Goal: Task Accomplishment & Management: Complete application form

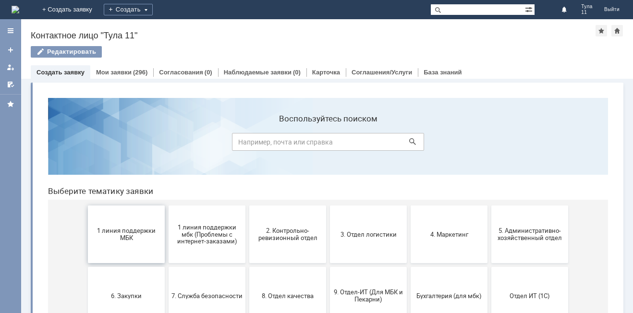
click at [100, 226] on button "1 линия поддержки МБК" at bounding box center [126, 235] width 77 height 58
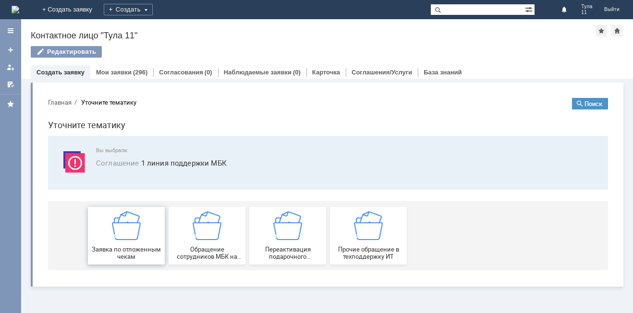
click at [102, 249] on span "Заявка по отложенным чекам" at bounding box center [126, 253] width 71 height 14
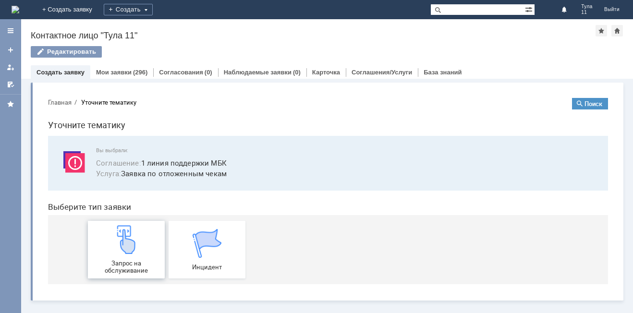
click at [130, 247] on img at bounding box center [126, 239] width 29 height 29
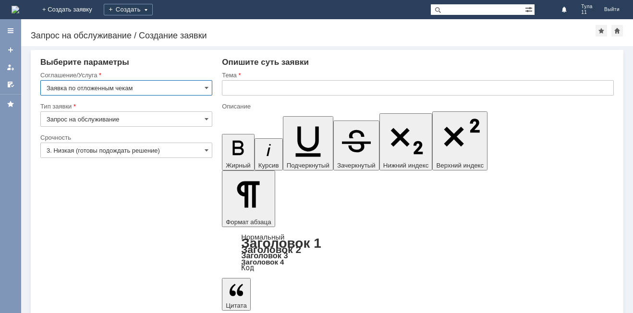
click at [278, 87] on input "text" at bounding box center [418, 87] width 392 height 15
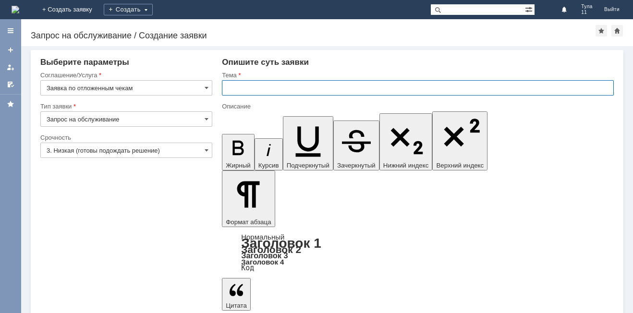
type input "т"
type input "тула 10 отл чеки от 12.10.2025"
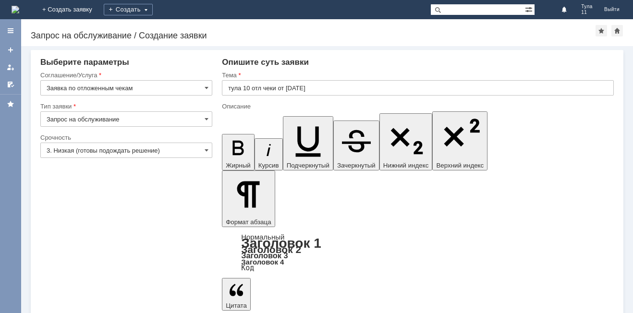
click at [248, 92] on input "тула 10 отл чеки от 12.10.2025" at bounding box center [418, 87] width 392 height 15
click at [325, 82] on input "тула 10 отл чеки от 12.10.2025" at bounding box center [418, 87] width 392 height 15
click at [327, 88] on input "тула 10 отл чеки от 12.10.2025" at bounding box center [418, 87] width 392 height 15
click at [247, 89] on input "тула 10 отл чеки от 12.10.2025" at bounding box center [418, 87] width 392 height 15
click at [249, 89] on input "тула 10 отл чеки от 12.10.2025" at bounding box center [418, 87] width 392 height 15
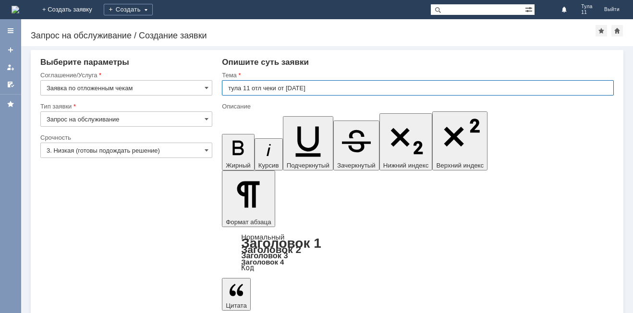
type input "тула 11 отл чеки от 12.10.2025"
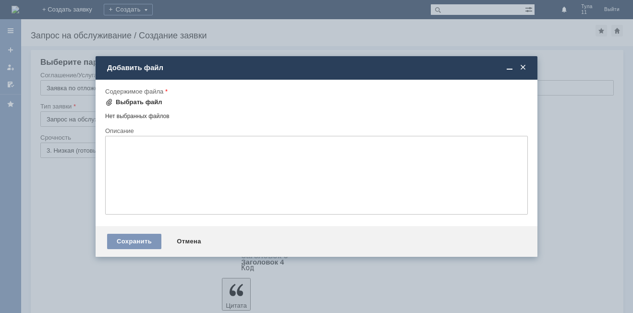
click at [111, 99] on span at bounding box center [109, 103] width 8 height 8
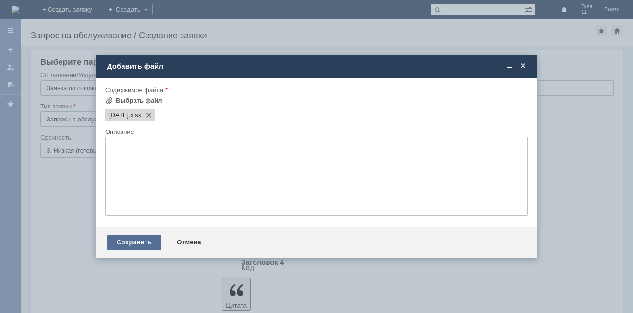
click at [136, 247] on div "Сохранить" at bounding box center [134, 242] width 54 height 15
